Goal: Navigation & Orientation: Find specific page/section

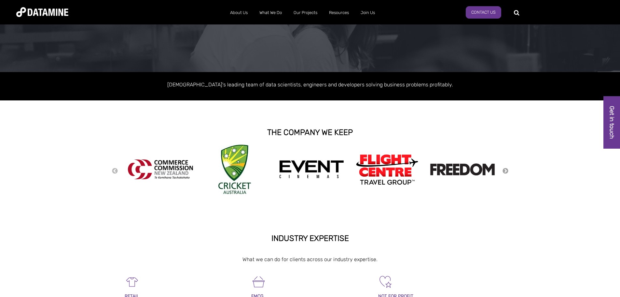
click at [506, 170] on button "Next" at bounding box center [505, 170] width 7 height 7
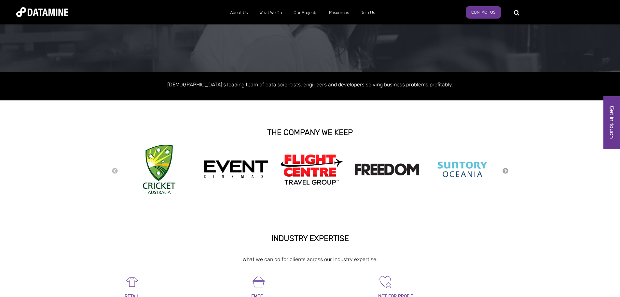
click at [506, 170] on button "Next" at bounding box center [505, 170] width 7 height 7
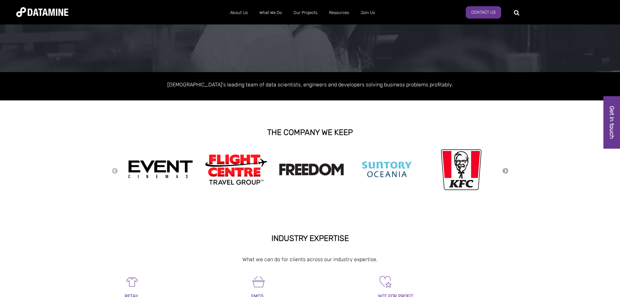
click at [506, 170] on button "Next" at bounding box center [505, 170] width 7 height 7
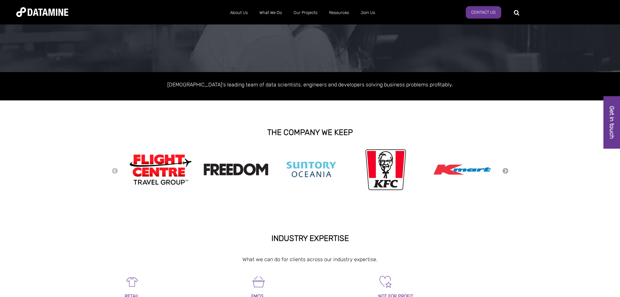
click at [506, 170] on button "Next" at bounding box center [505, 170] width 7 height 7
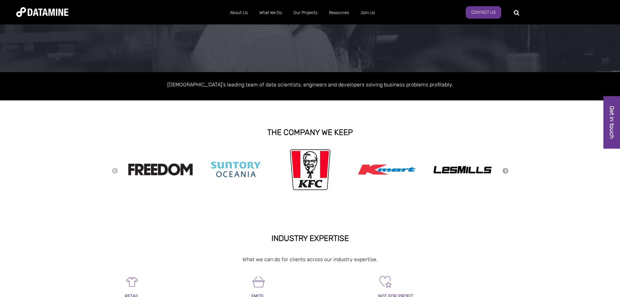
click at [506, 170] on button "Next" at bounding box center [505, 170] width 7 height 7
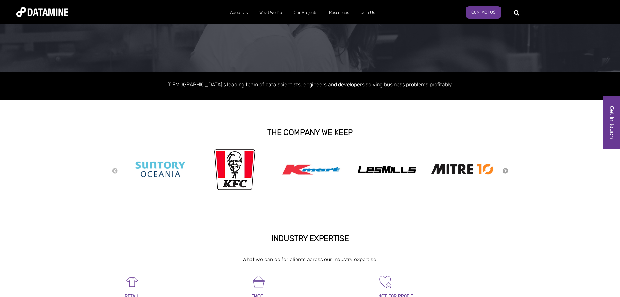
click at [506, 170] on button "Next" at bounding box center [505, 170] width 7 height 7
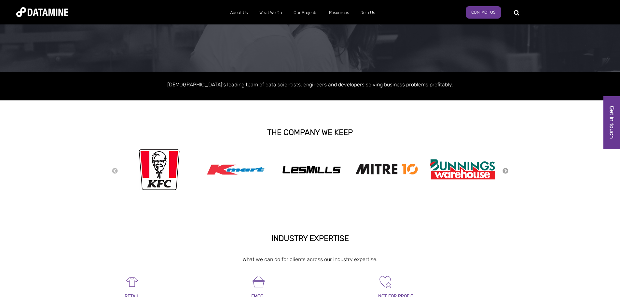
click at [506, 170] on button "Next" at bounding box center [505, 170] width 7 height 7
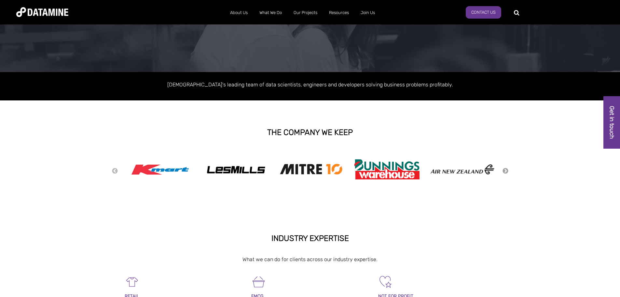
click at [506, 170] on button "Next" at bounding box center [505, 170] width 7 height 7
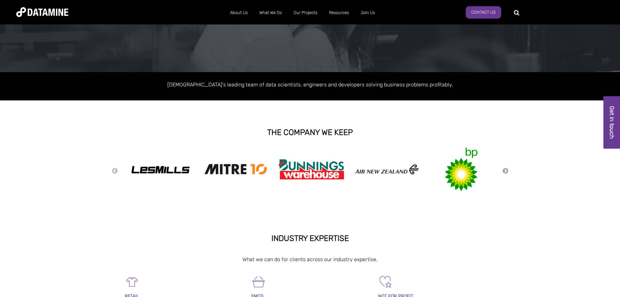
click at [506, 170] on button "Next" at bounding box center [505, 170] width 7 height 7
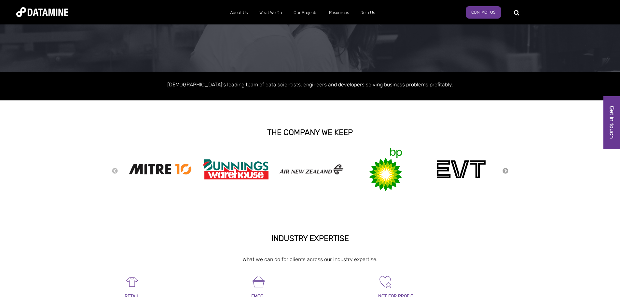
click at [506, 170] on button "Next" at bounding box center [505, 170] width 7 height 7
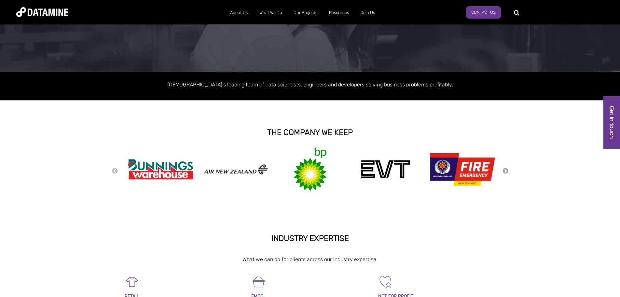
click at [506, 170] on button "Next" at bounding box center [505, 170] width 7 height 7
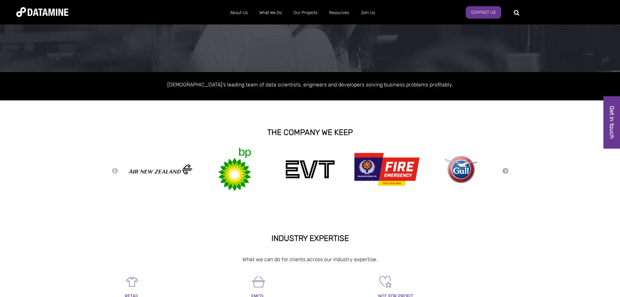
click at [506, 170] on button "Next" at bounding box center [505, 170] width 7 height 7
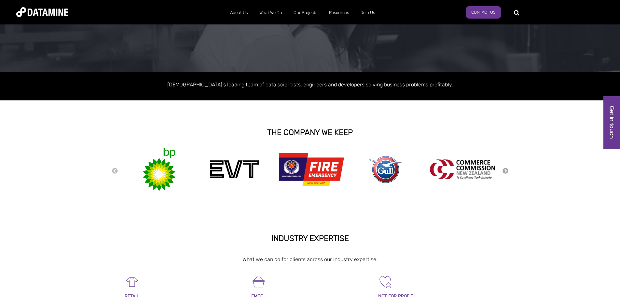
click at [506, 170] on button "Next" at bounding box center [505, 170] width 7 height 7
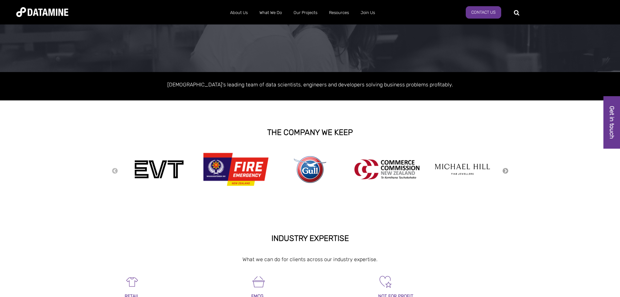
click at [506, 170] on button "Next" at bounding box center [505, 170] width 7 height 7
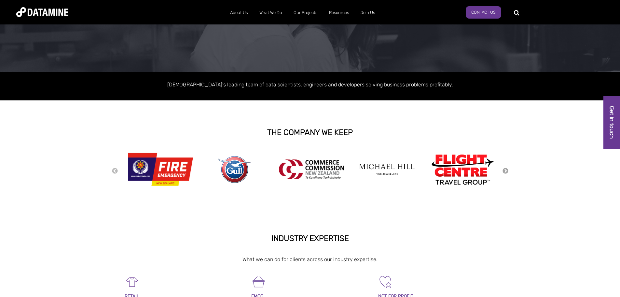
click at [506, 170] on button "Next" at bounding box center [505, 170] width 7 height 7
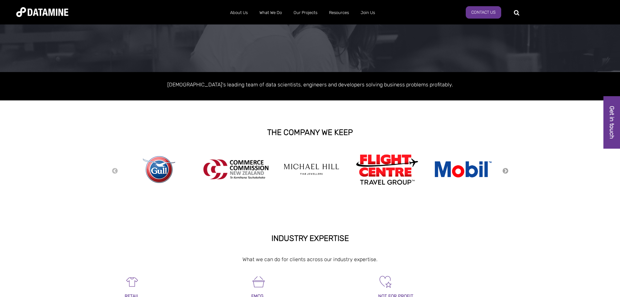
click at [506, 170] on button "Next" at bounding box center [505, 170] width 7 height 7
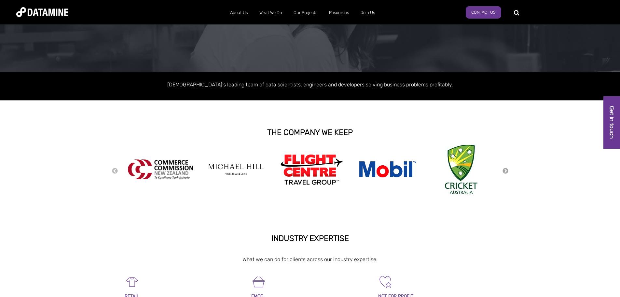
click at [506, 170] on button "Next" at bounding box center [505, 170] width 7 height 7
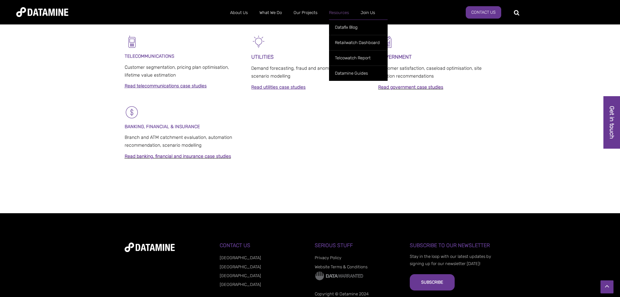
scroll to position [468, 0]
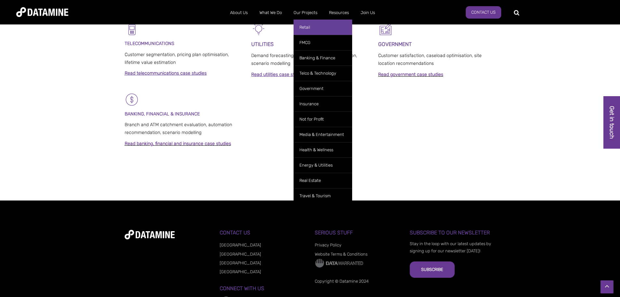
click at [314, 25] on link "Retail" at bounding box center [323, 27] width 59 height 15
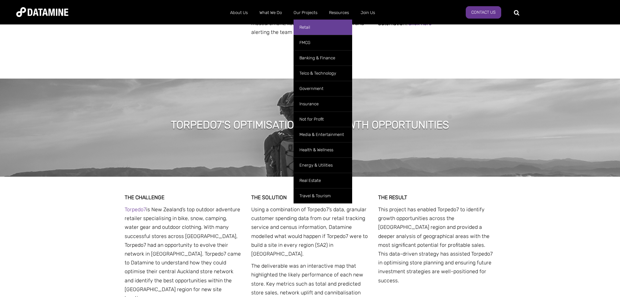
scroll to position [976, 0]
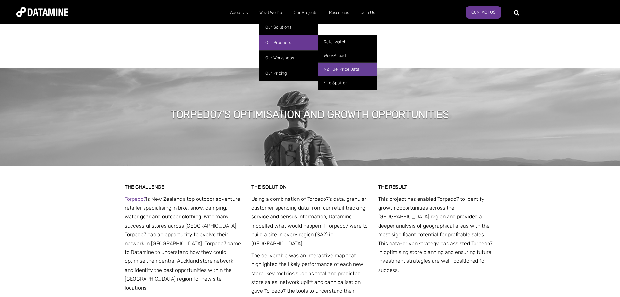
click at [336, 69] on link "NZ Fuel Price Data" at bounding box center [347, 69] width 59 height 14
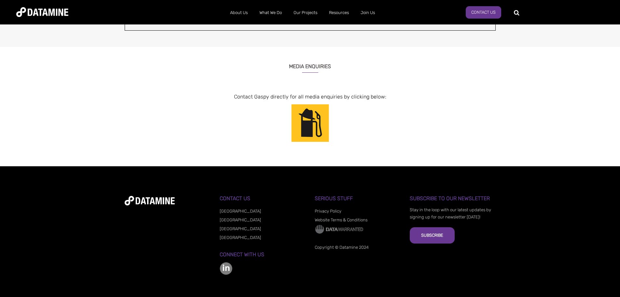
scroll to position [544, 0]
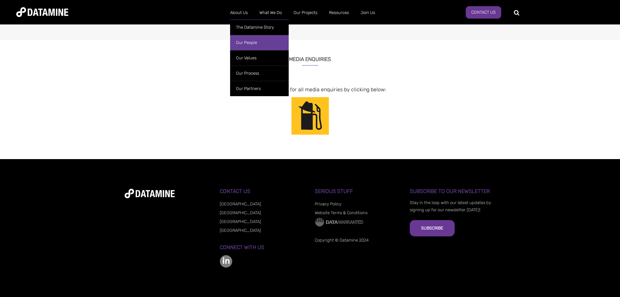
click at [249, 41] on link "Our People" at bounding box center [259, 42] width 59 height 15
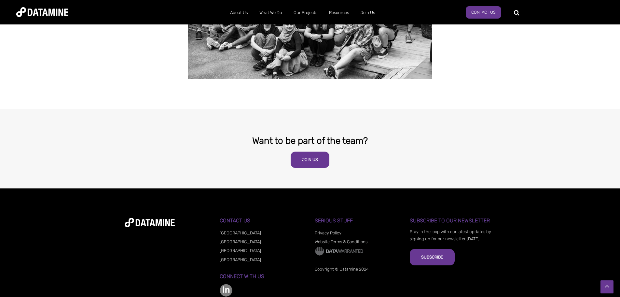
scroll to position [1255, 0]
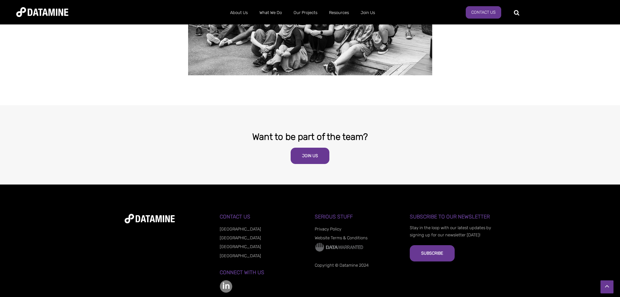
click at [225, 280] on img at bounding box center [226, 286] width 13 height 13
click at [321, 147] on link "Join Us" at bounding box center [310, 155] width 39 height 16
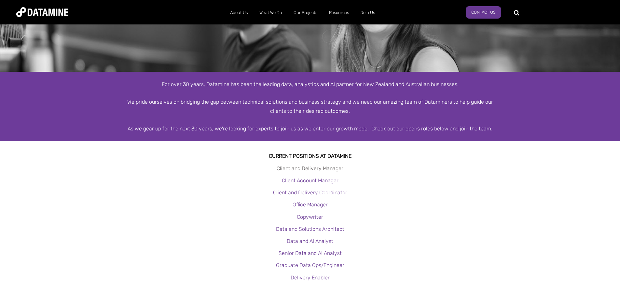
click at [319, 168] on link "Client and Delivery Manager" at bounding box center [310, 168] width 67 height 6
